Goal: Information Seeking & Learning: Find specific fact

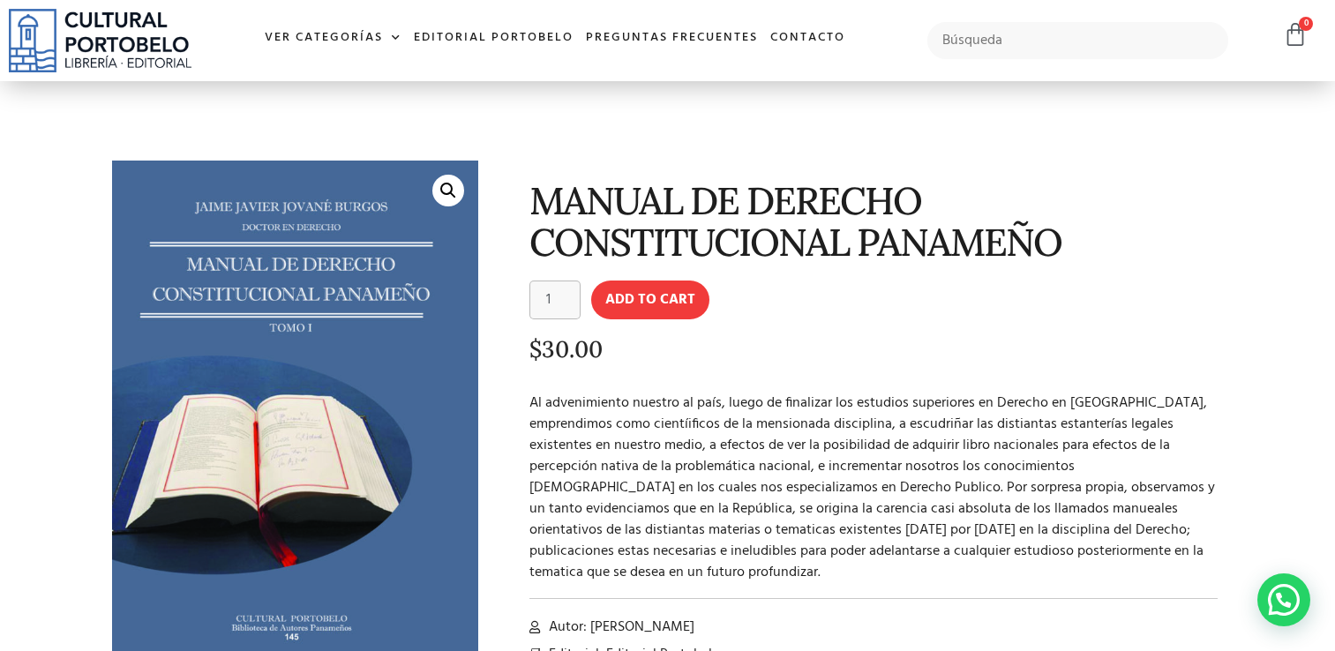
scroll to position [37, 0]
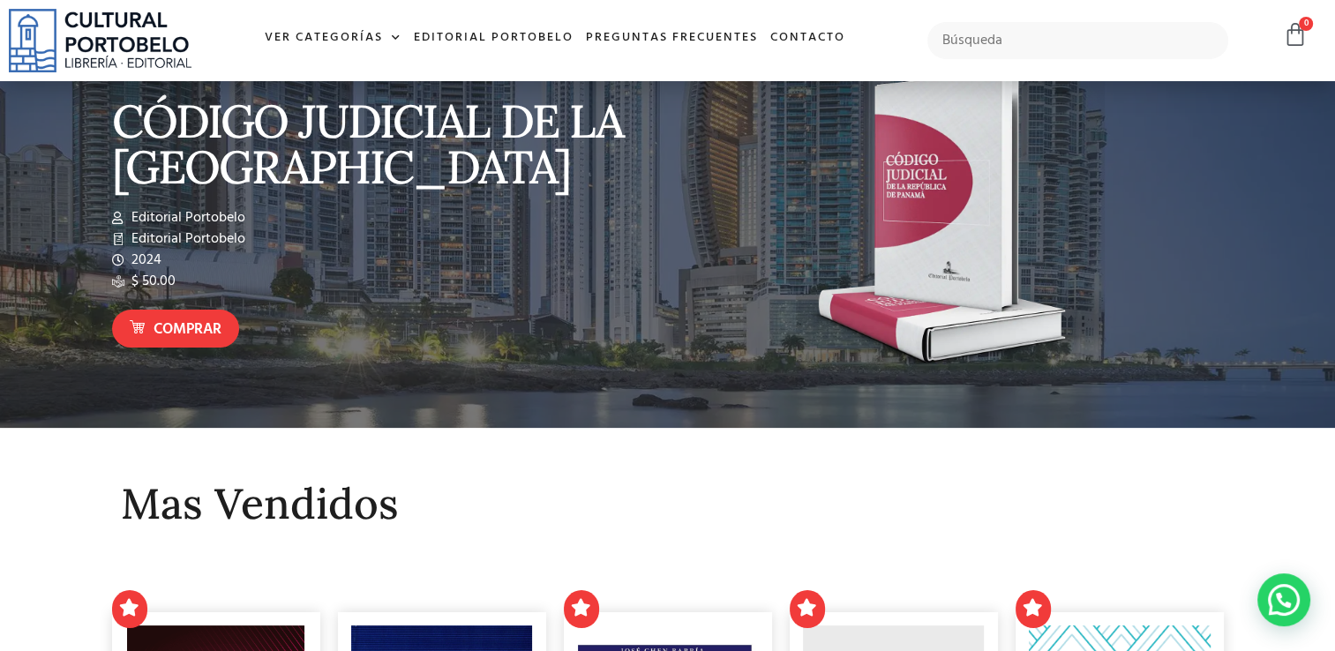
scroll to position [45, 0]
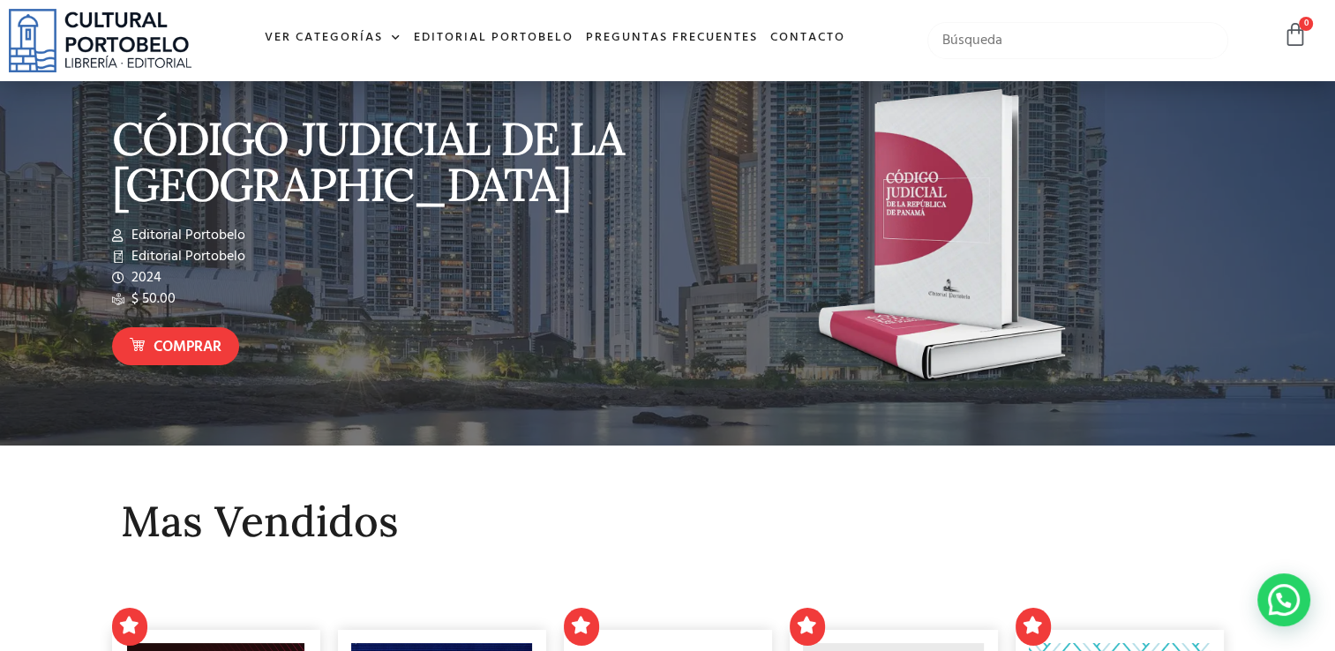
click at [1045, 34] on input "text" at bounding box center [1078, 40] width 301 height 37
click at [1022, 39] on input "contitucion" at bounding box center [1078, 40] width 301 height 37
type input "contitucion"
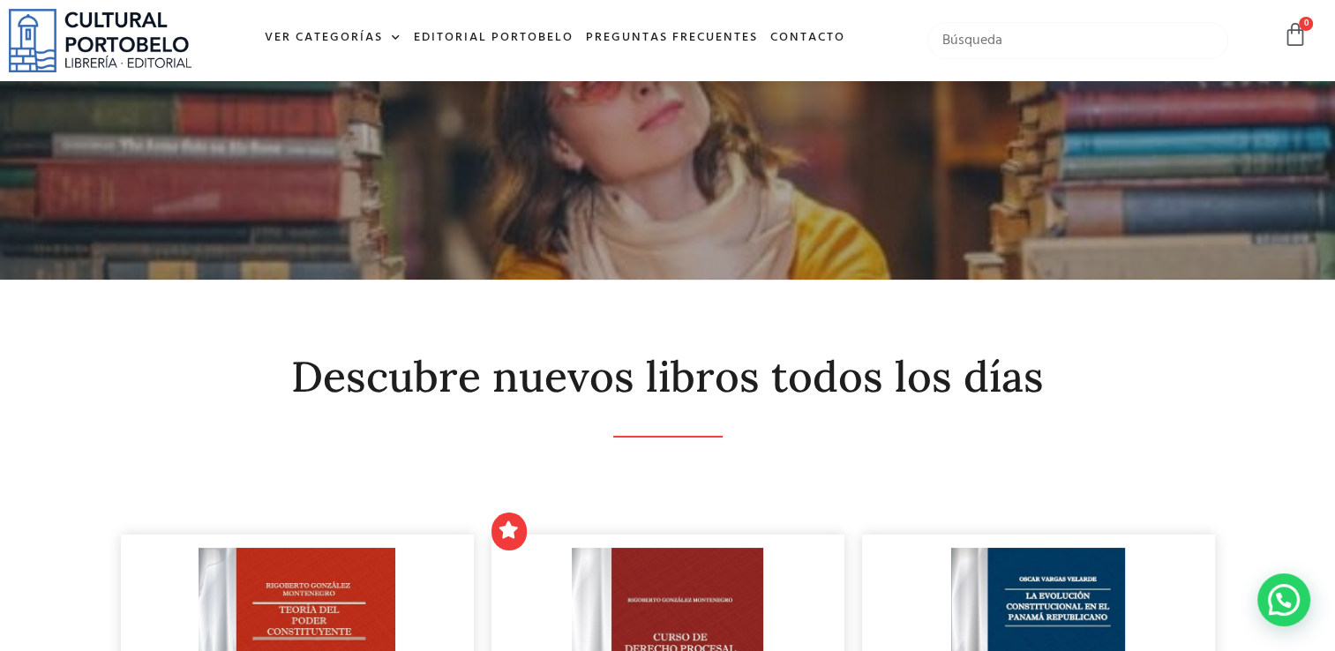
click at [993, 28] on input "text" at bounding box center [1078, 40] width 301 height 37
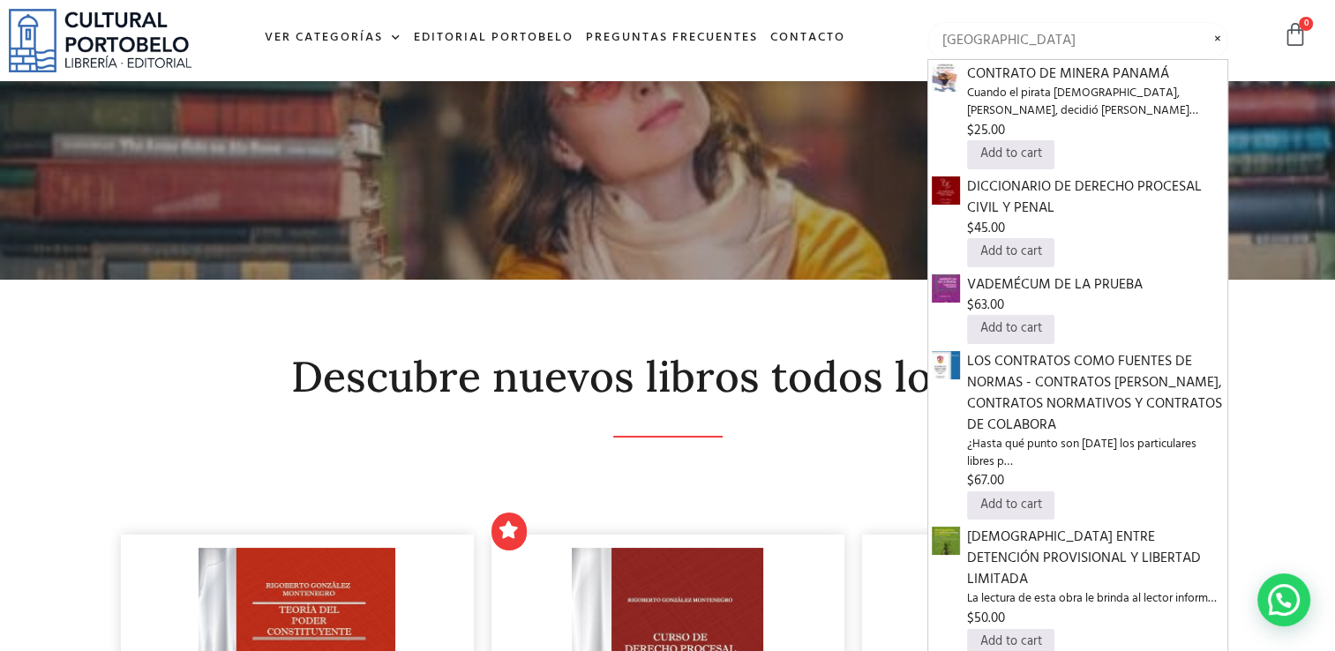
type input "[GEOGRAPHIC_DATA]"
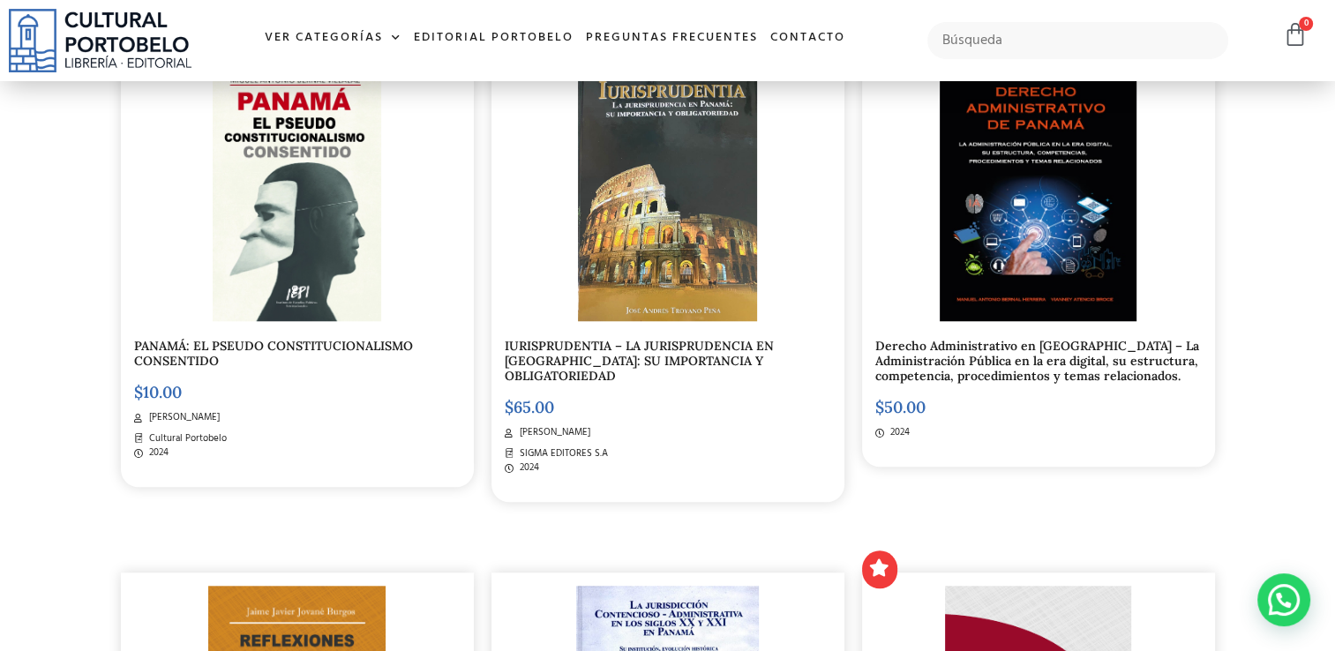
scroll to position [1522, 0]
